Goal: Submit feedback/report problem

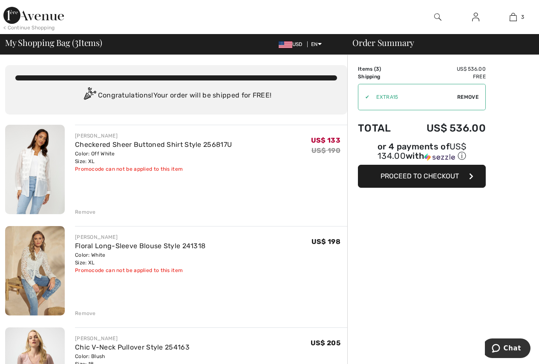
scroll to position [128, 0]
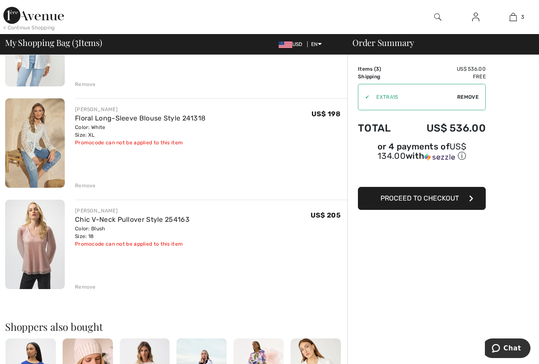
click at [90, 187] on div "Remove" at bounding box center [85, 186] width 21 height 8
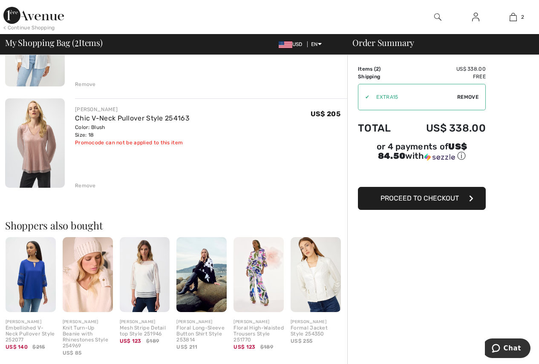
scroll to position [0, 0]
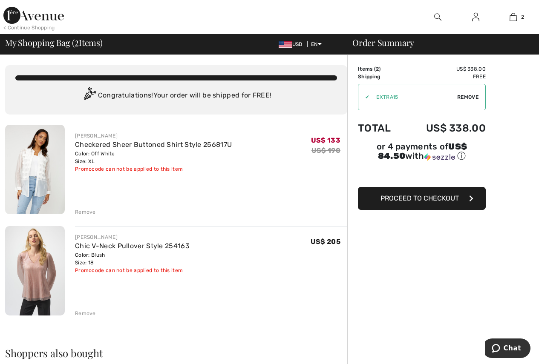
click at [79, 212] on div "Remove" at bounding box center [85, 212] width 21 height 8
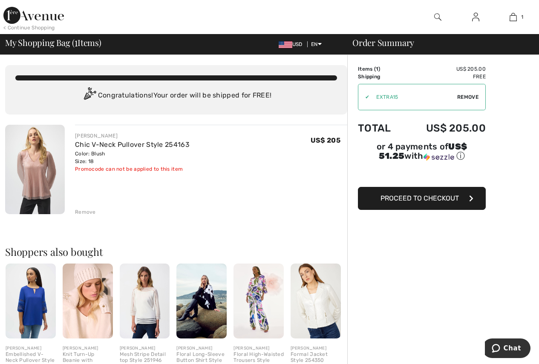
click at [38, 18] on img at bounding box center [33, 15] width 61 height 17
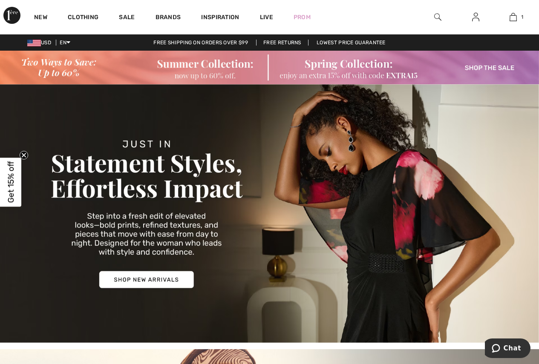
click at [369, 66] on img at bounding box center [269, 68] width 539 height 34
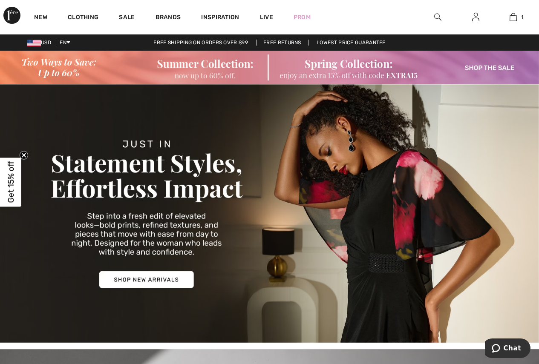
click at [9, 14] on img at bounding box center [11, 15] width 17 height 17
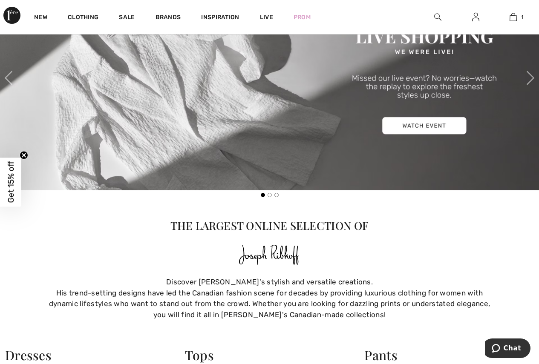
scroll to position [597, 0]
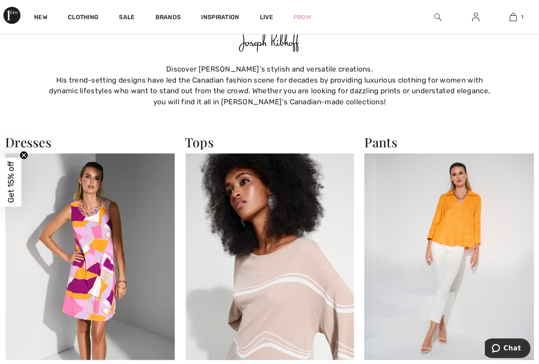
click at [13, 176] on span "Get 15% off" at bounding box center [11, 182] width 10 height 42
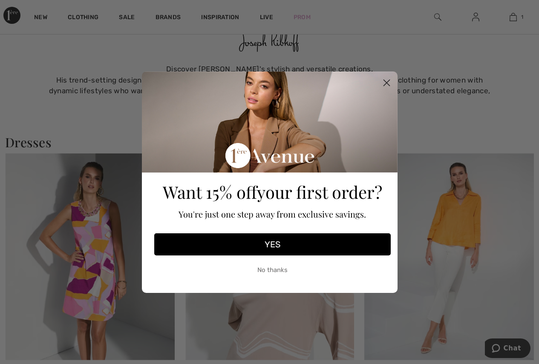
click at [275, 245] on button "YES" at bounding box center [272, 244] width 236 height 22
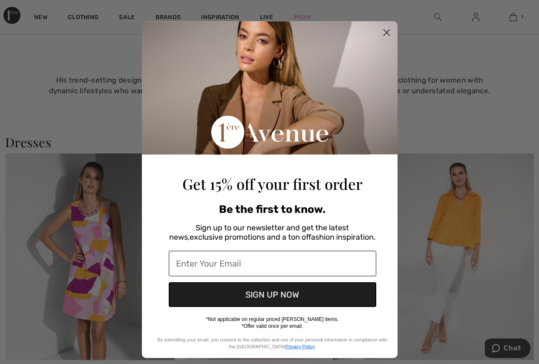
click at [233, 264] on input "Enter Your Email" at bounding box center [273, 264] width 208 height 26
type input "llluro4ka@gmail.com"
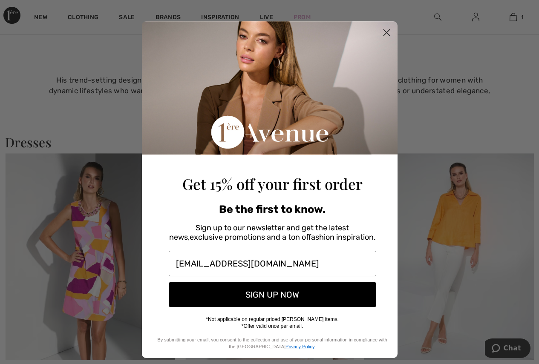
click at [257, 297] on button "SIGN UP NOW" at bounding box center [273, 294] width 208 height 25
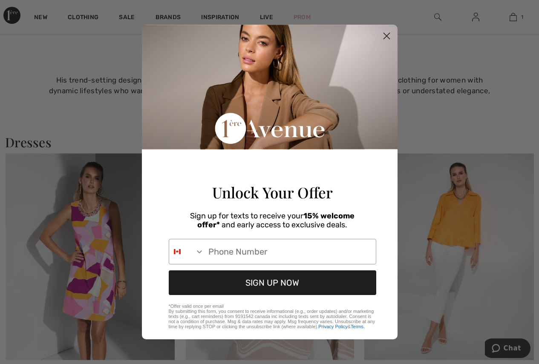
click at [380, 31] on circle "Close dialog" at bounding box center [386, 36] width 14 height 14
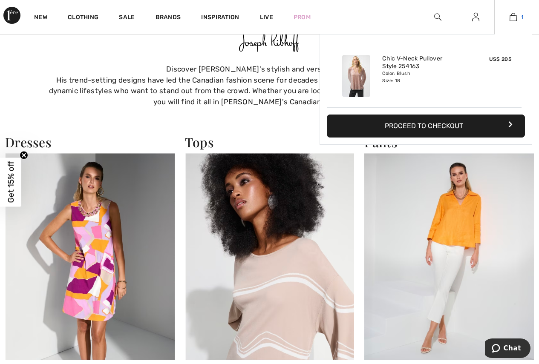
click at [515, 18] on img at bounding box center [513, 17] width 7 height 10
click at [437, 122] on button "Proceed to Checkout" at bounding box center [426, 126] width 198 height 23
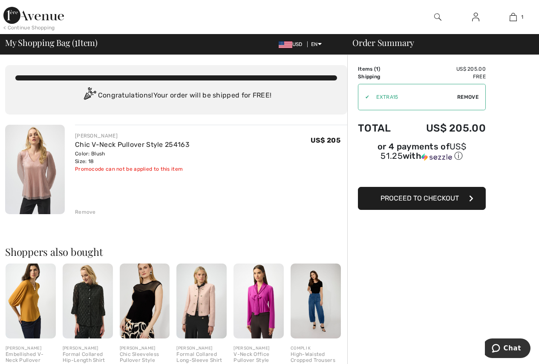
click at [424, 194] on span "Proceed to Checkout" at bounding box center [419, 198] width 78 height 8
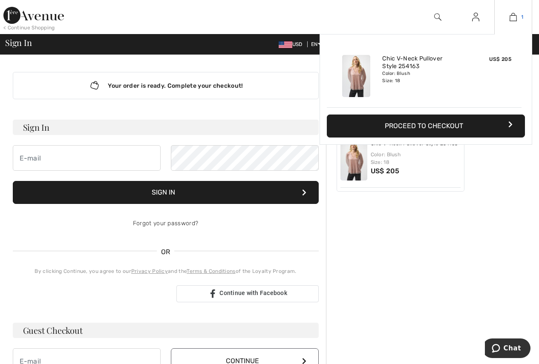
click at [516, 16] on img at bounding box center [513, 17] width 7 height 10
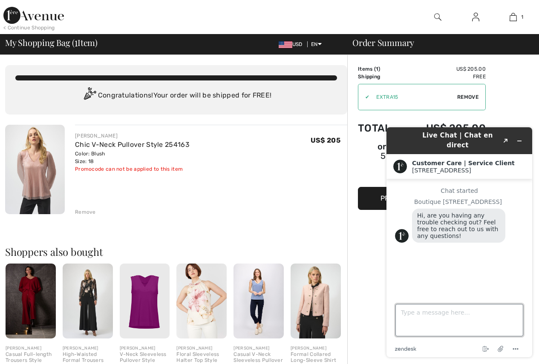
click at [421, 323] on textarea "Type a message here..." at bounding box center [459, 320] width 128 height 32
click at [420, 312] on textarea "Type a message here..." at bounding box center [459, 320] width 128 height 32
type textarea "on the site stating that first order gets 15% off - but when i checking out its…"
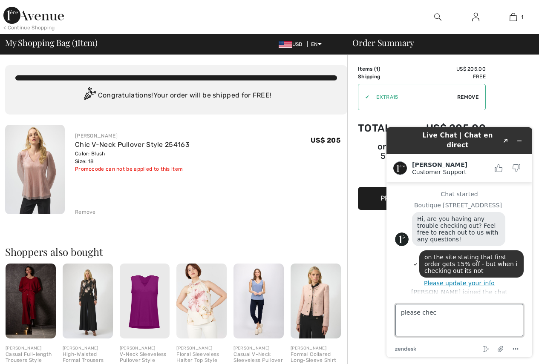
scroll to position [3, 0]
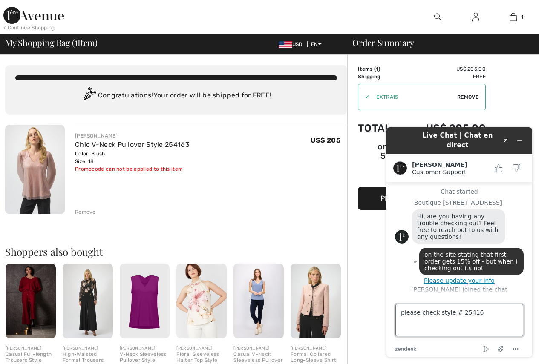
type textarea "please check style # 254163"
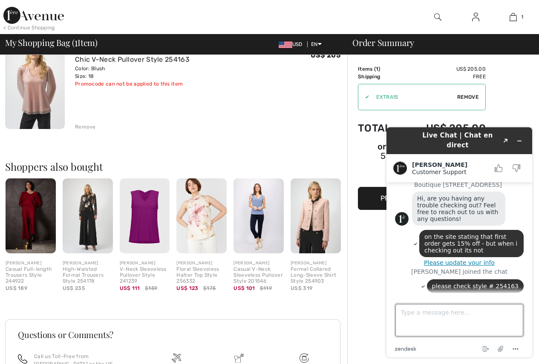
scroll to position [87, 0]
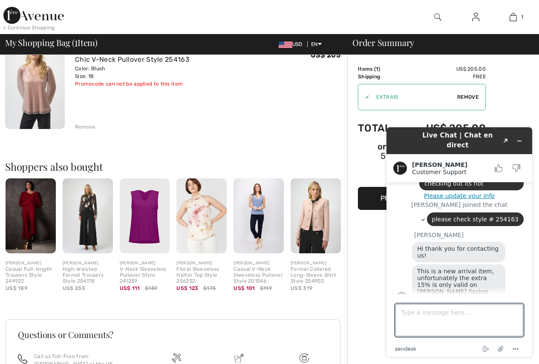
click at [270, 81] on div "[PERSON_NAME] Chic V-Neck Pullover Style 254163 Color: Blush Size: 18 Final Sal…" at bounding box center [211, 67] width 272 height 41
